Goal: Task Accomplishment & Management: Use online tool/utility

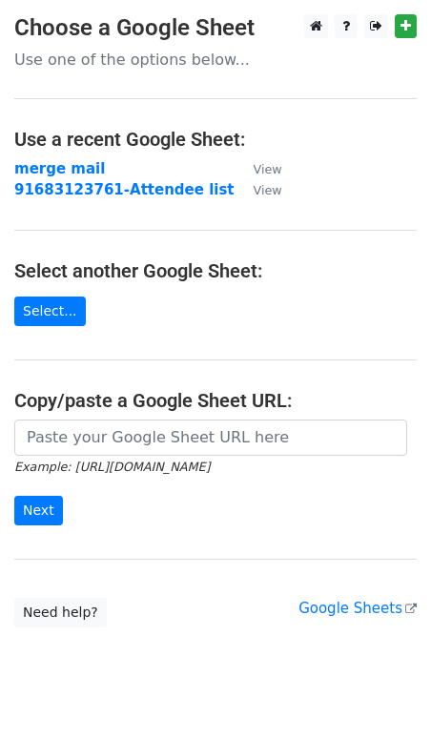
click at [68, 158] on td "merge mail" at bounding box center [124, 169] width 220 height 22
click at [72, 169] on strong "merge mail" at bounding box center [59, 168] width 91 height 17
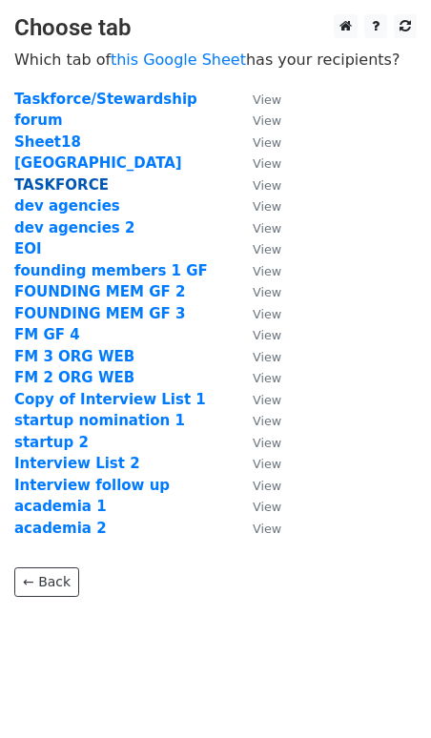
click at [80, 187] on strong "TASKFORCE" at bounding box center [61, 184] width 94 height 17
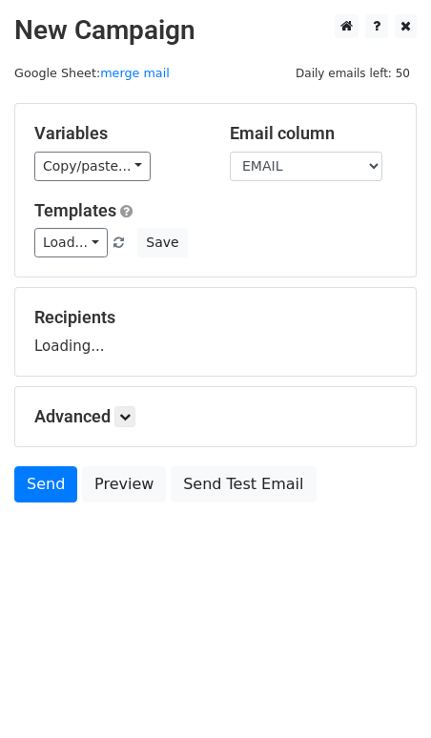
click at [80, 187] on div "Variables Copy/paste... {{First Name}} {{EMAIL}} Email column First Name EMAIL …" at bounding box center [215, 190] width 401 height 173
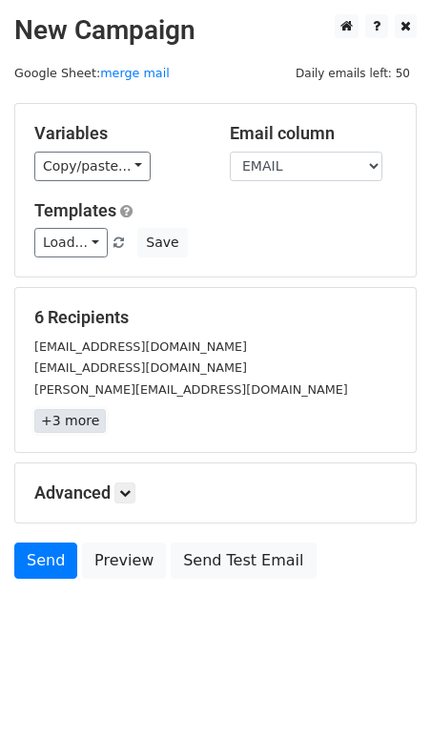
click at [63, 422] on link "+3 more" at bounding box center [70, 421] width 72 height 24
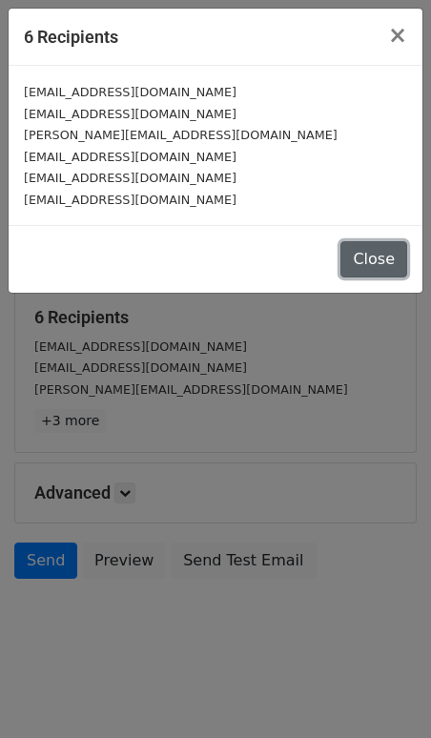
click at [393, 258] on button "Close" at bounding box center [374, 259] width 67 height 36
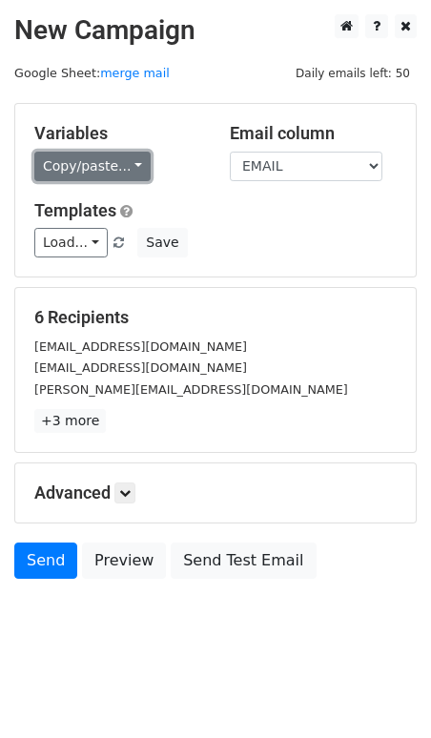
click at [74, 163] on link "Copy/paste..." at bounding box center [92, 167] width 116 height 30
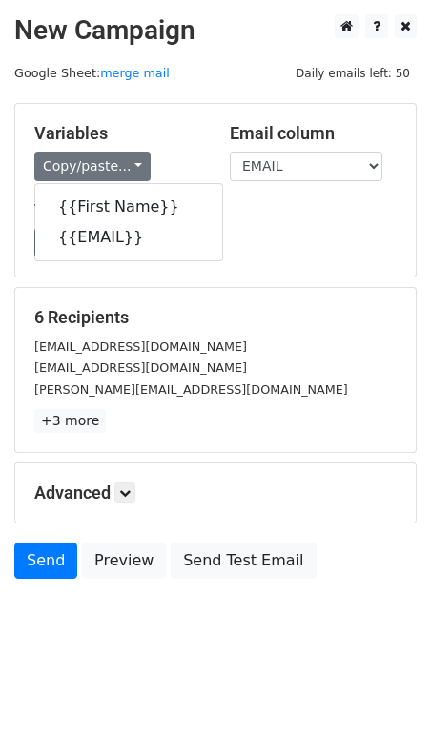
click at [140, 123] on h5 "Variables" at bounding box center [117, 133] width 167 height 21
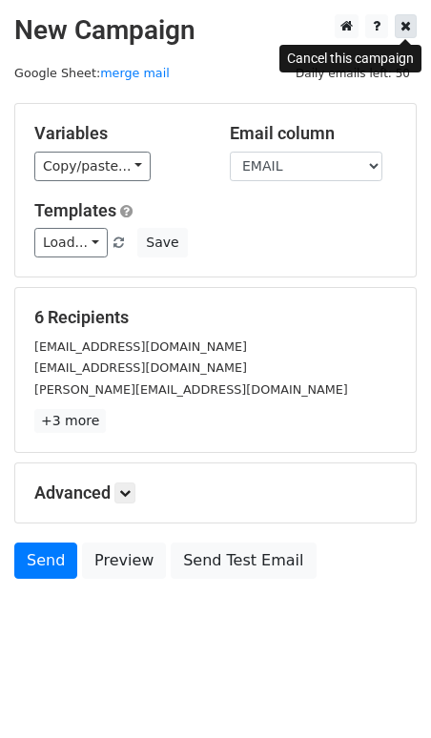
click at [405, 31] on icon at bounding box center [406, 25] width 10 height 13
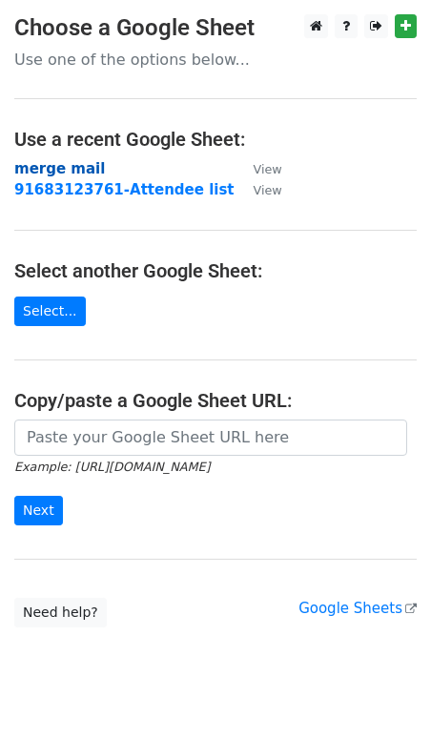
click at [65, 164] on strong "merge mail" at bounding box center [59, 168] width 91 height 17
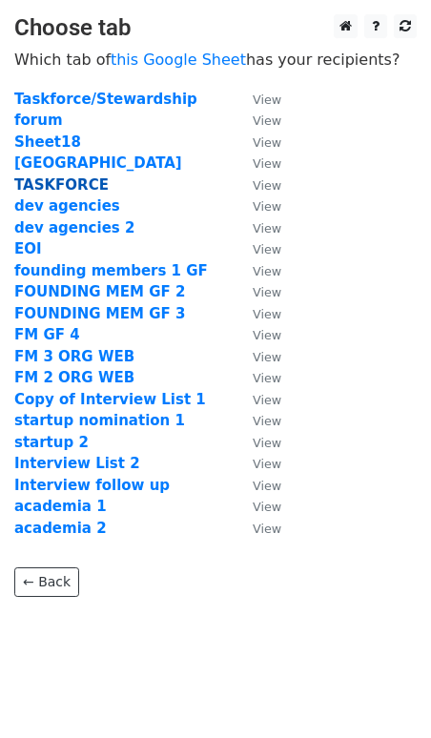
click at [65, 183] on strong "TASKFORCE" at bounding box center [61, 184] width 94 height 17
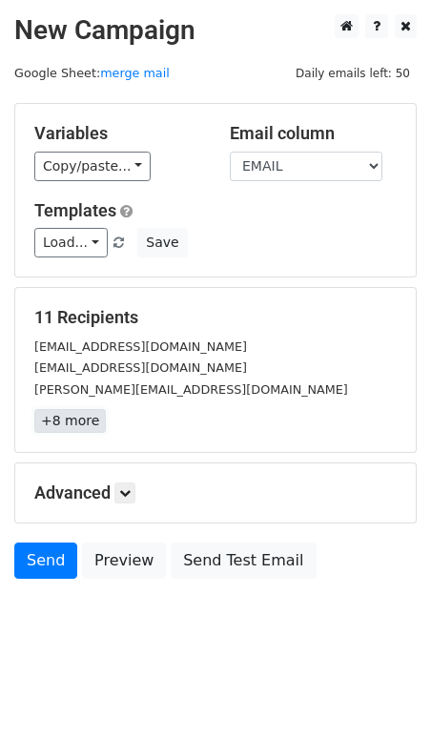
click at [82, 425] on link "+8 more" at bounding box center [70, 421] width 72 height 24
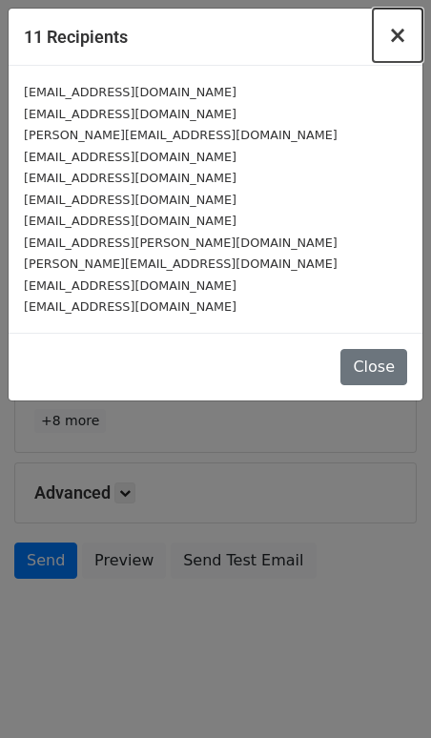
click at [402, 42] on span "×" at bounding box center [397, 35] width 19 height 27
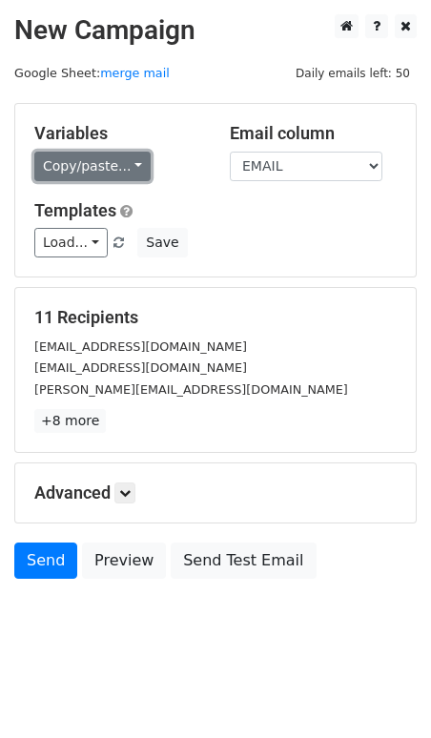
click at [125, 168] on link "Copy/paste..." at bounding box center [92, 167] width 116 height 30
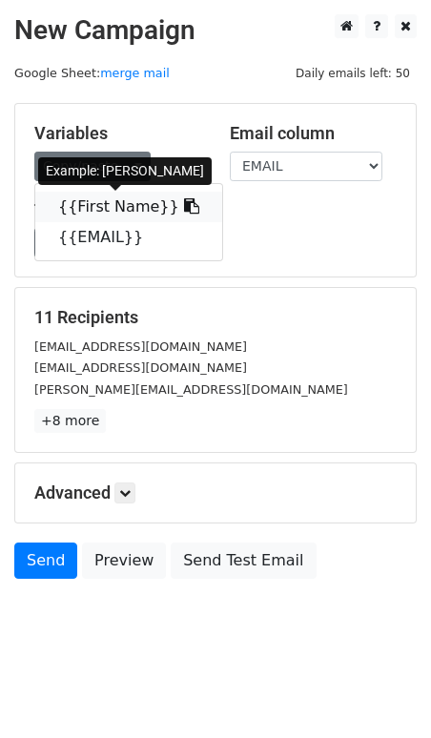
click at [142, 212] on link "{{First Name}}" at bounding box center [128, 207] width 187 height 31
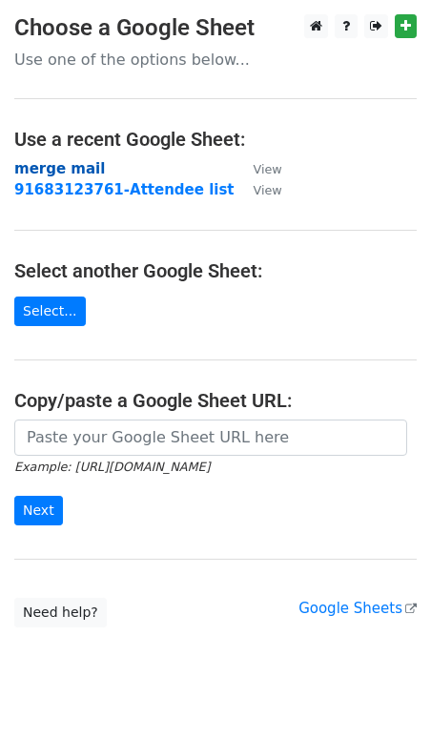
click at [73, 163] on strong "merge mail" at bounding box center [59, 168] width 91 height 17
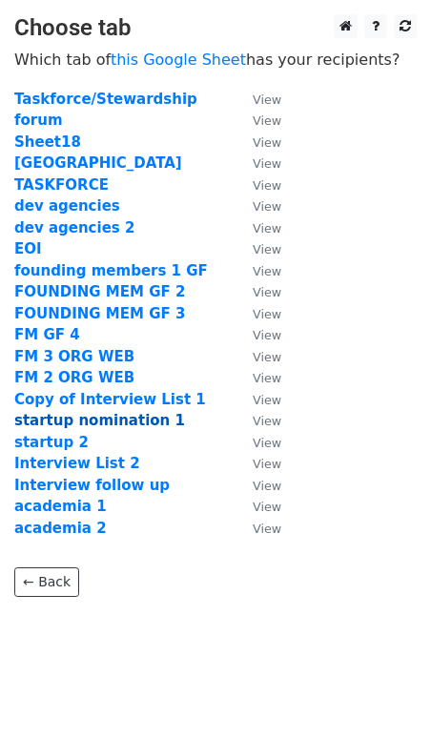
click at [132, 425] on strong "startup nomination 1" at bounding box center [99, 420] width 171 height 17
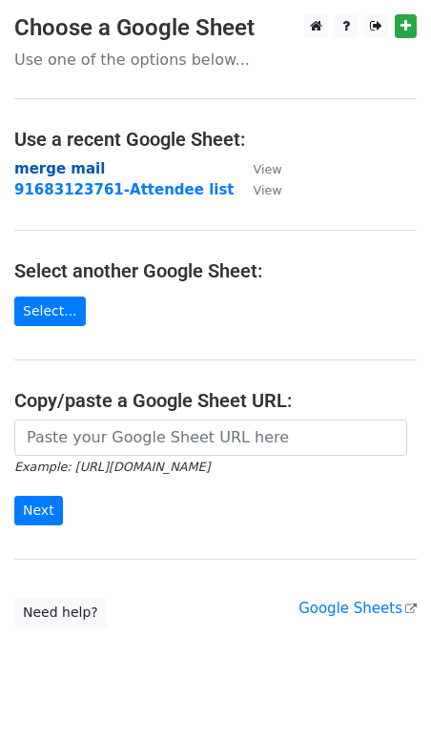
click at [69, 166] on strong "merge mail" at bounding box center [59, 168] width 91 height 17
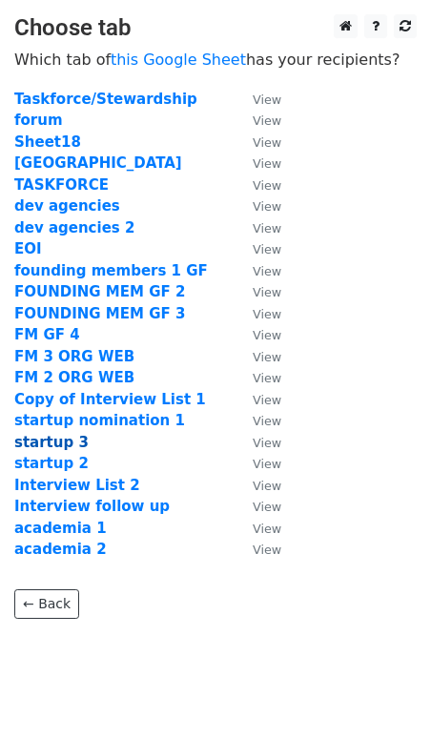
click at [67, 442] on strong "startup 3" at bounding box center [51, 442] width 74 height 17
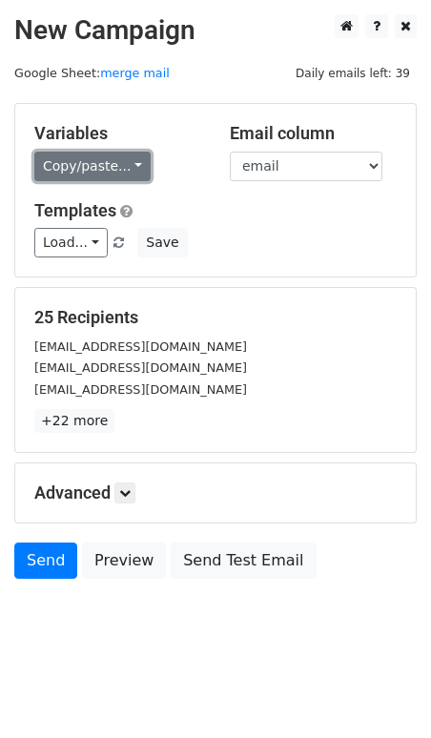
click at [127, 169] on link "Copy/paste..." at bounding box center [92, 167] width 116 height 30
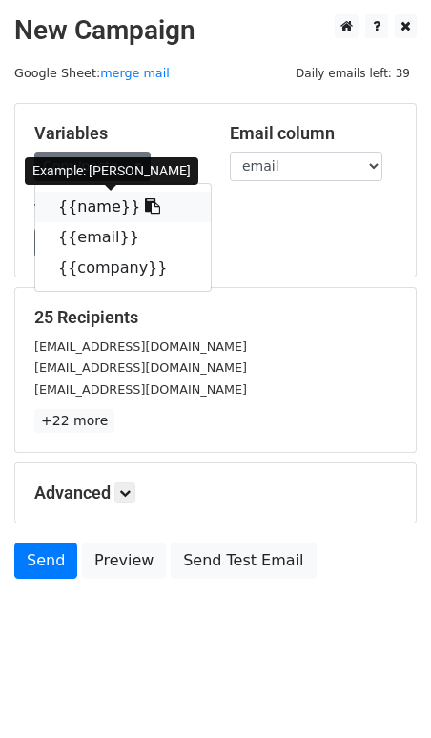
click at [118, 204] on link "{{name}}" at bounding box center [123, 207] width 176 height 31
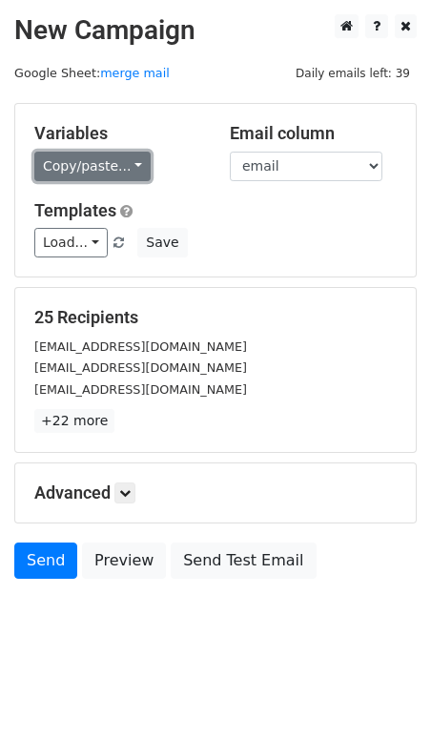
click at [119, 164] on link "Copy/paste..." at bounding box center [92, 167] width 116 height 30
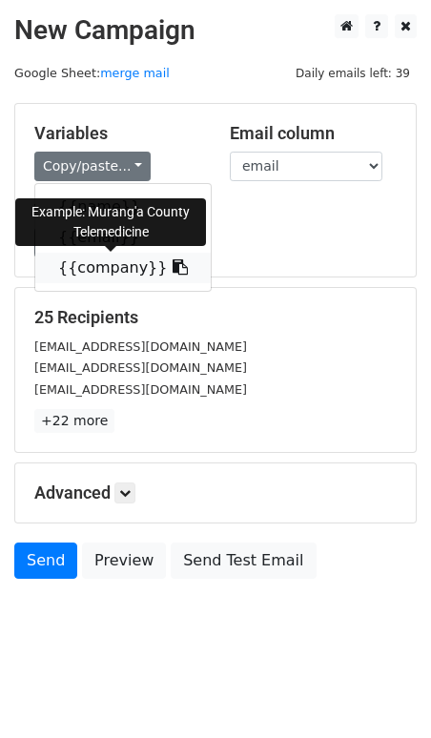
click at [112, 268] on link "{{company}}" at bounding box center [123, 268] width 176 height 31
